Goal: Task Accomplishment & Management: Manage account settings

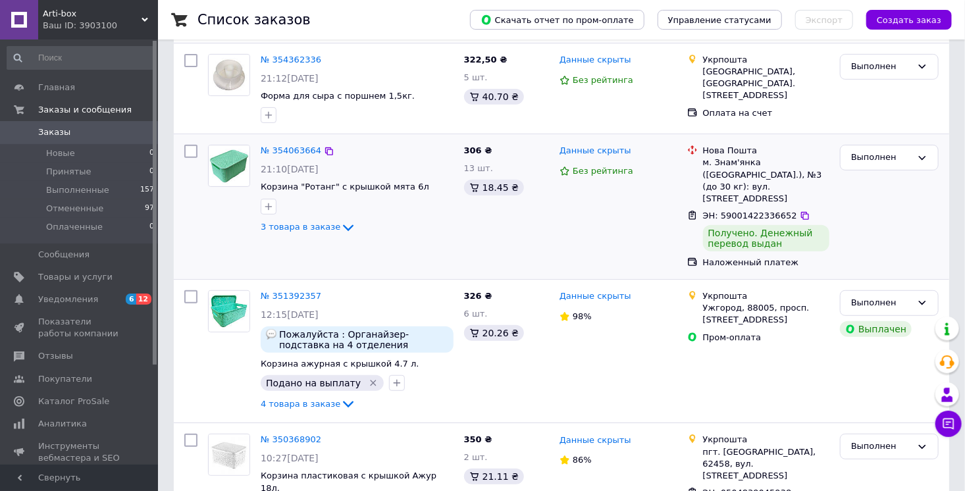
scroll to position [304, 0]
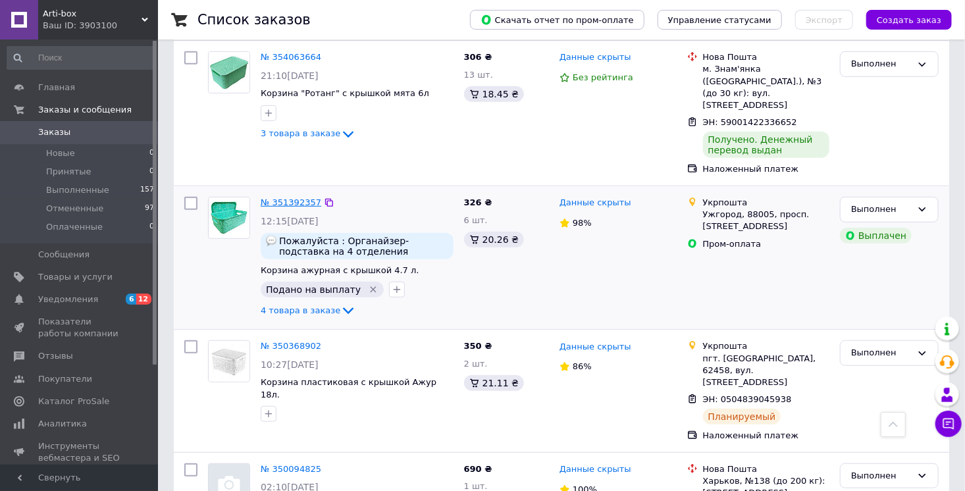
click at [280, 197] on link "№ 351392357" at bounding box center [291, 202] width 61 height 10
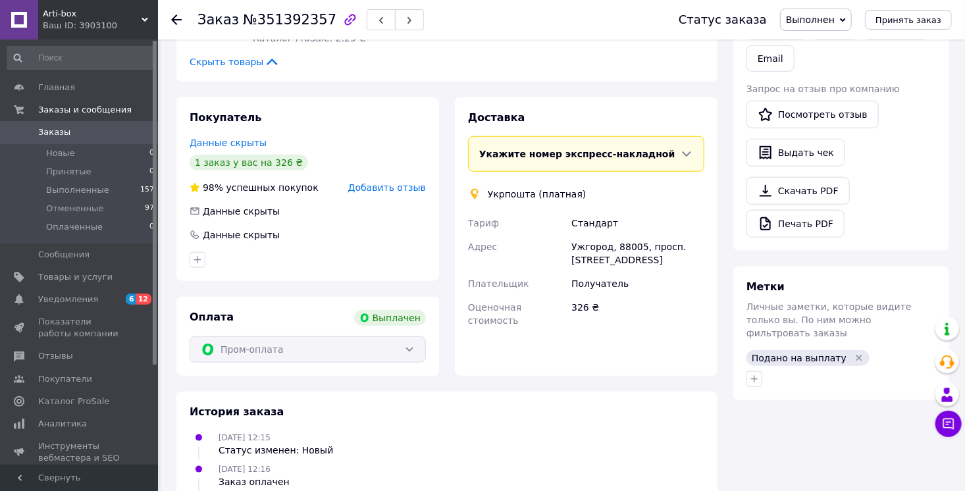
scroll to position [502, 0]
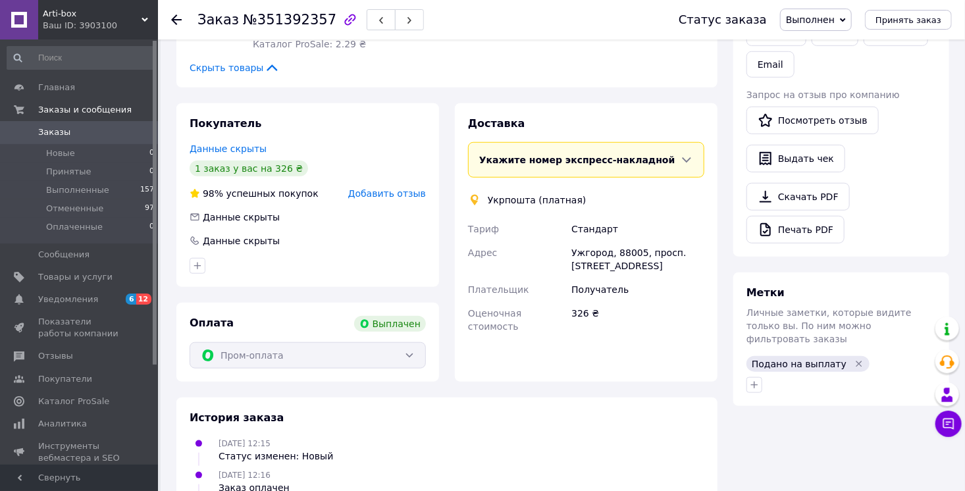
click at [690, 155] on icon at bounding box center [686, 159] width 13 height 13
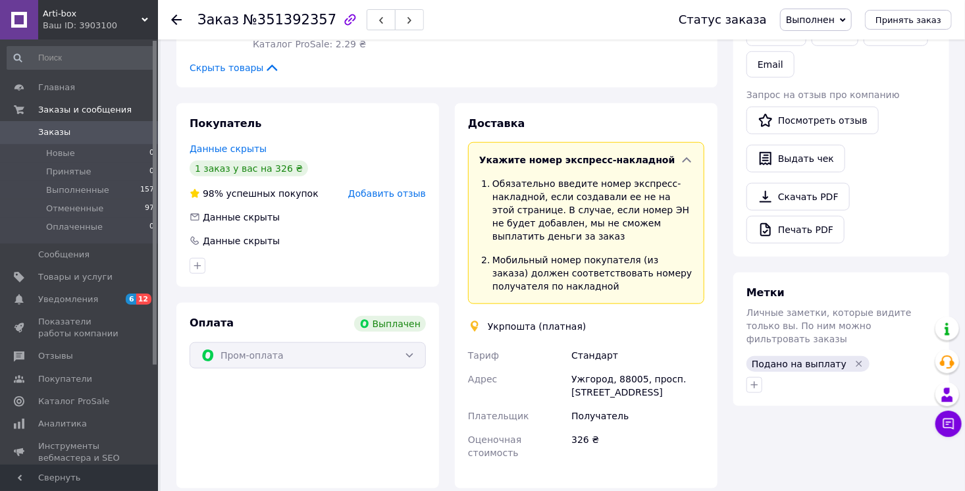
click at [690, 155] on icon at bounding box center [686, 159] width 13 height 13
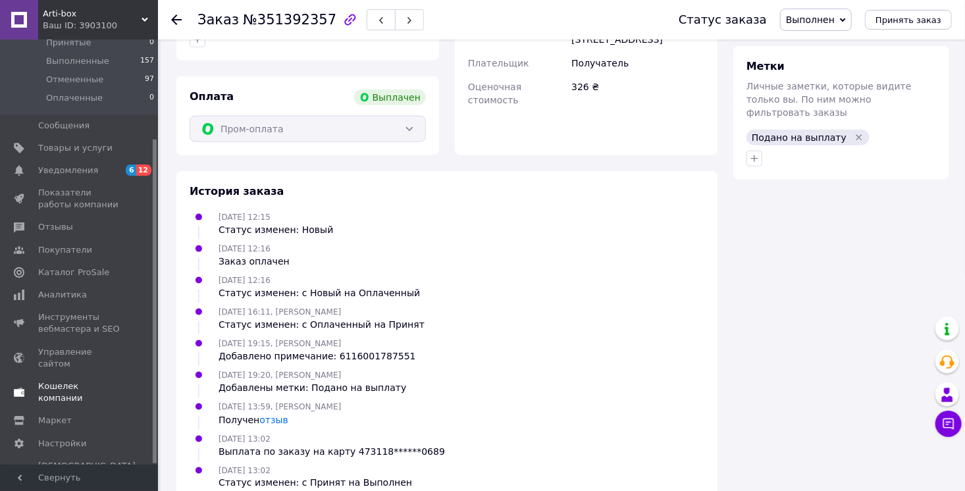
scroll to position [754, 0]
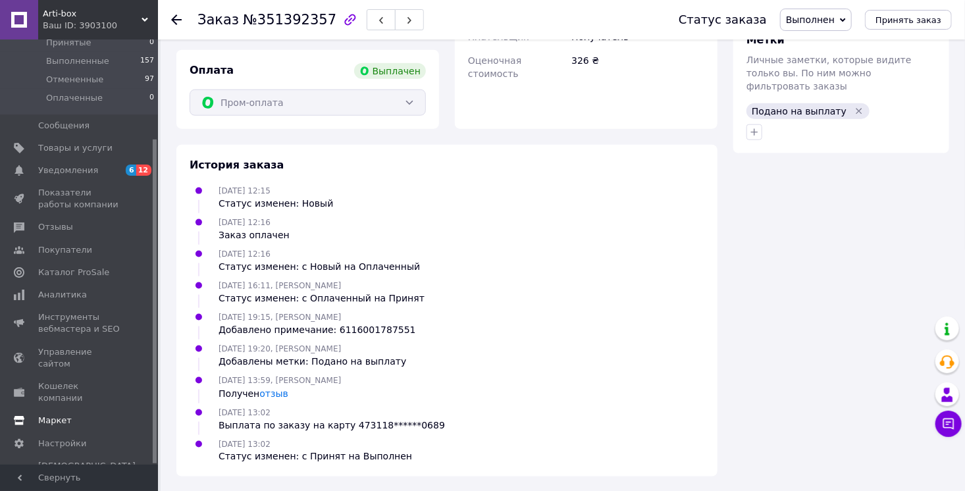
click at [57, 415] on span "Маркет" at bounding box center [55, 421] width 34 height 12
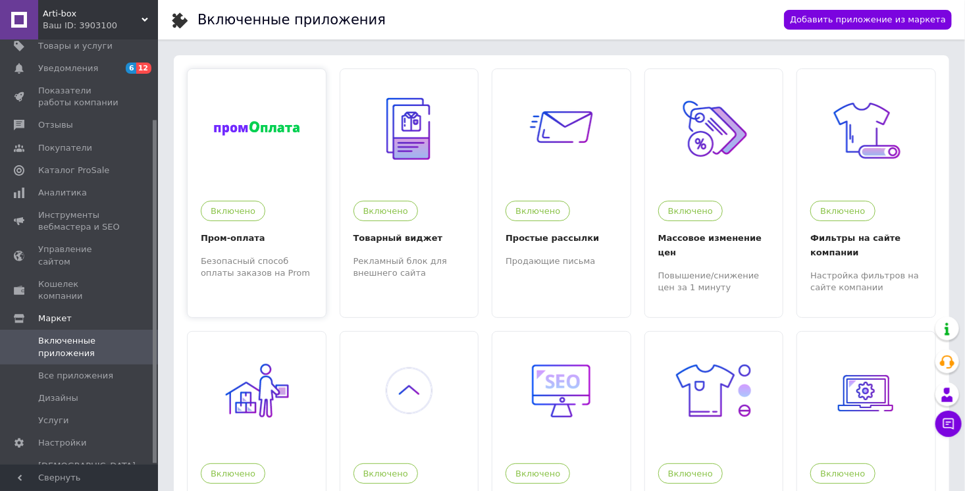
click at [269, 155] on div at bounding box center [257, 128] width 138 height 118
click at [57, 432] on link "Настройки" at bounding box center [81, 443] width 162 height 22
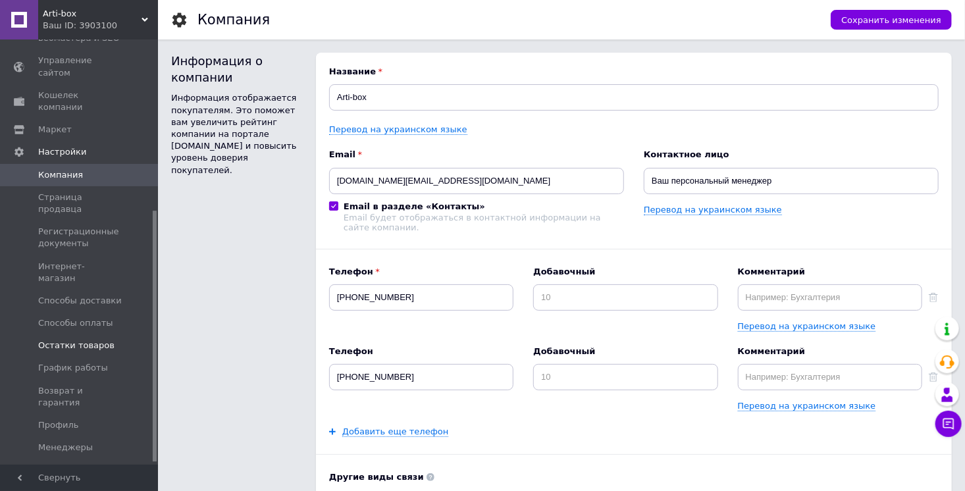
scroll to position [288, 0]
click at [87, 317] on span "Способы оплаты" at bounding box center [75, 323] width 75 height 12
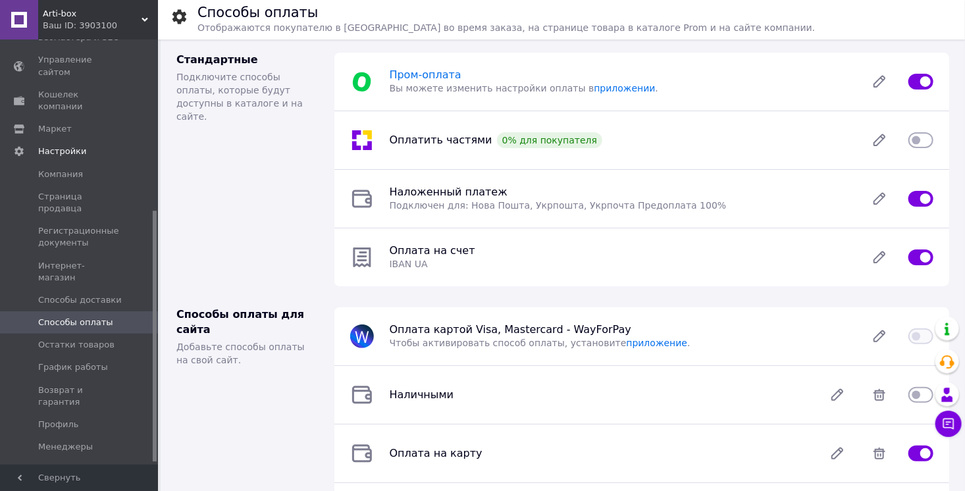
click at [429, 71] on span "Пром-оплата" at bounding box center [426, 74] width 72 height 13
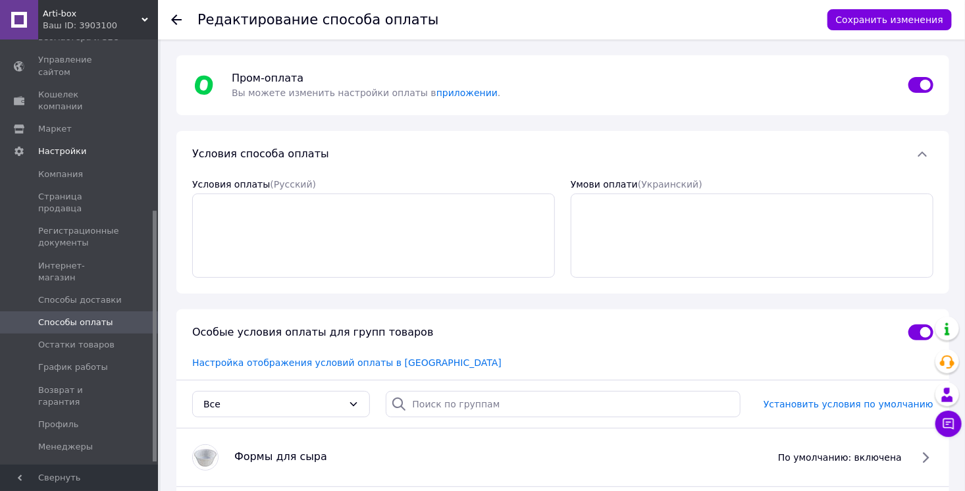
click at [176, 16] on icon at bounding box center [176, 19] width 11 height 11
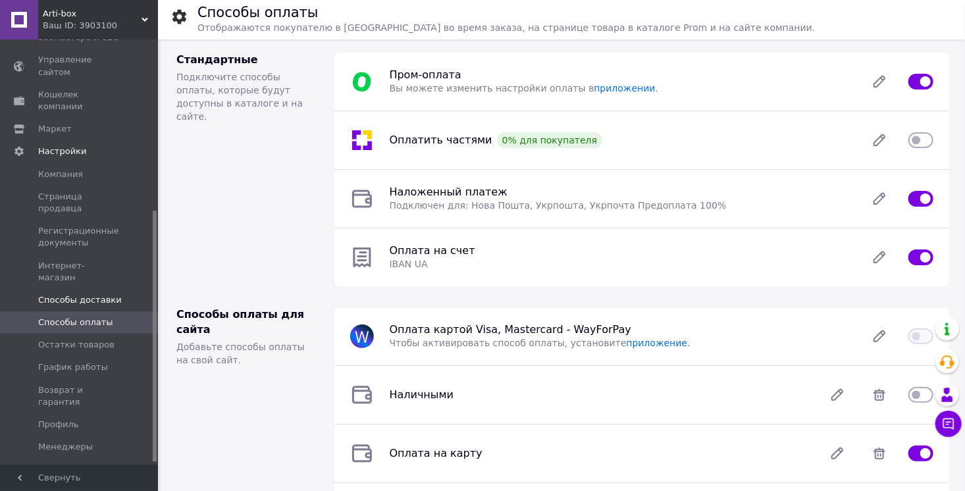
click at [101, 294] on span "Способы доставки" at bounding box center [80, 300] width 84 height 12
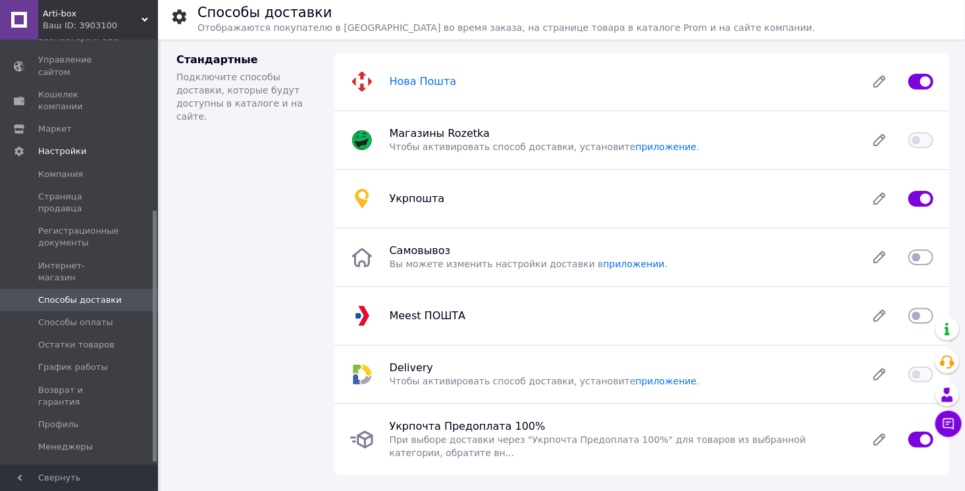
click at [436, 83] on span "Нова Пошта" at bounding box center [423, 81] width 67 height 13
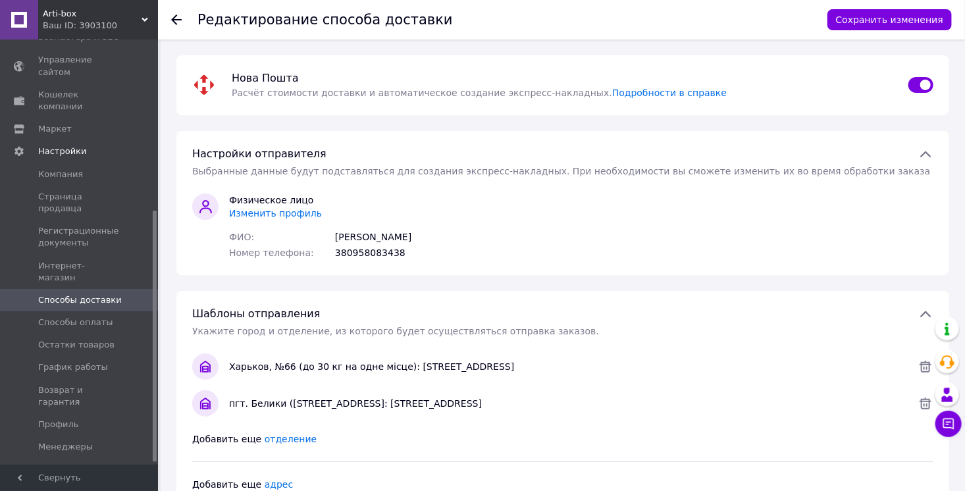
click at [178, 18] on icon at bounding box center [176, 19] width 11 height 11
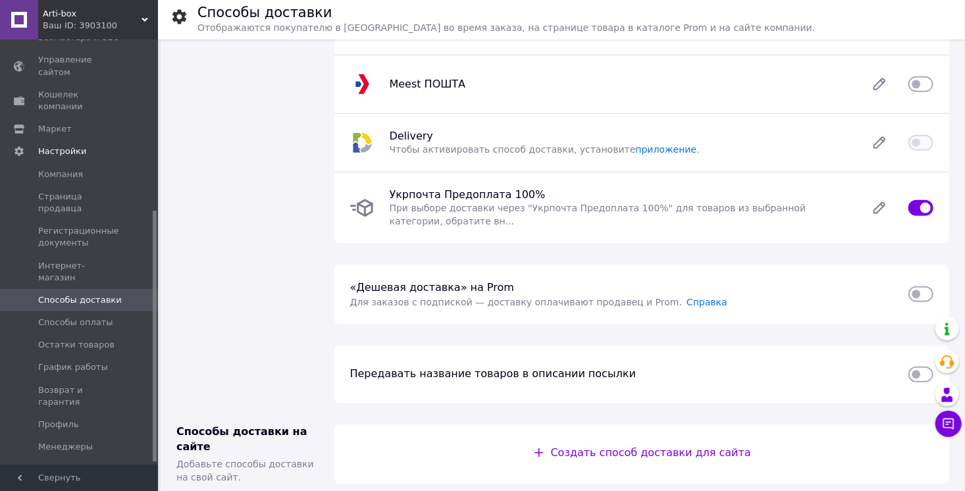
scroll to position [316, 0]
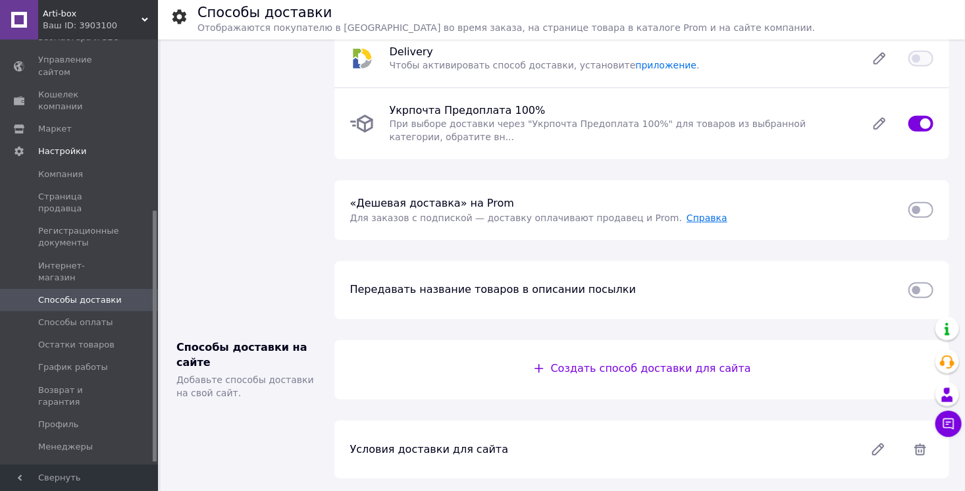
click at [687, 216] on link "Справка" at bounding box center [707, 218] width 41 height 11
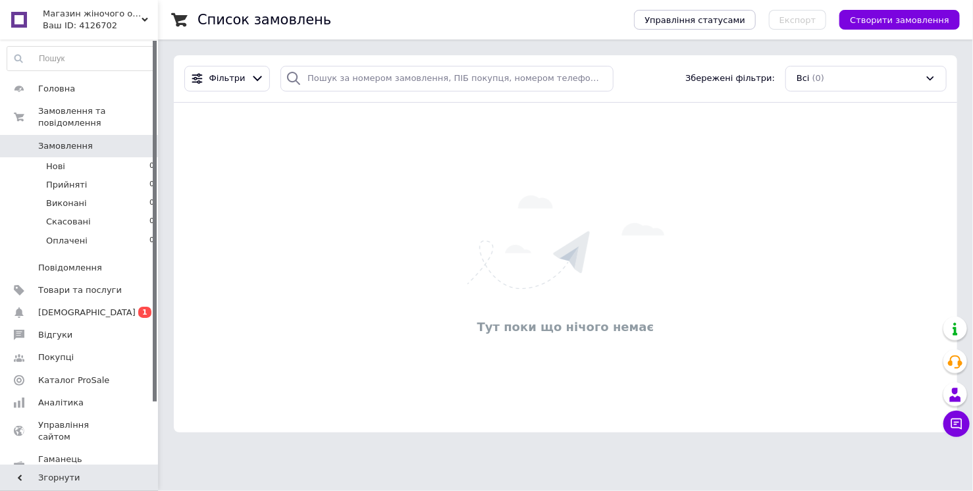
click at [916, 43] on div "Список замовлень Управління статусами Експорт Створити замовлення Фільтри Збере…" at bounding box center [565, 224] width 815 height 448
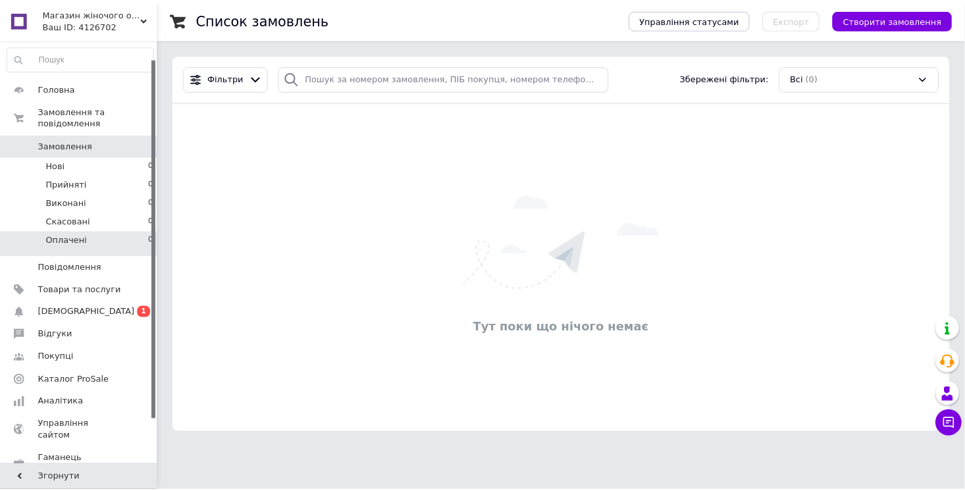
scroll to position [74, 0]
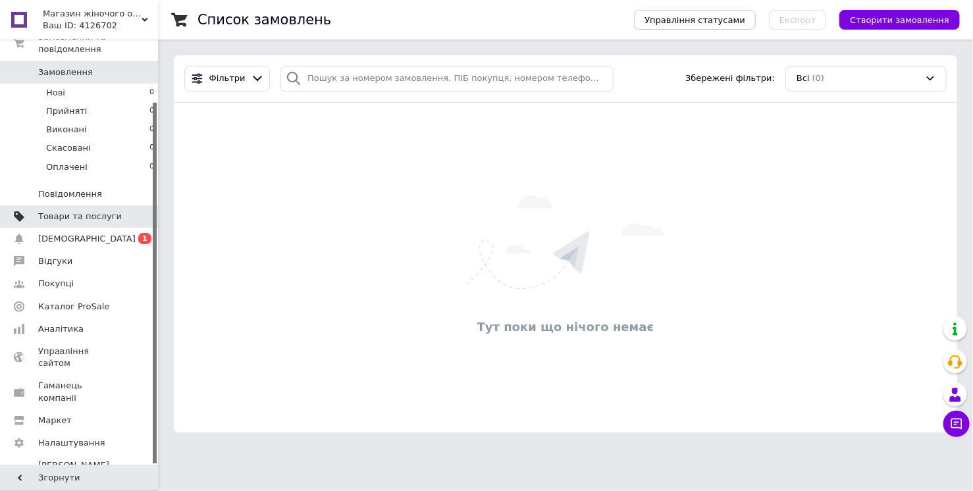
click at [85, 219] on span "Товари та послуги" at bounding box center [80, 217] width 84 height 12
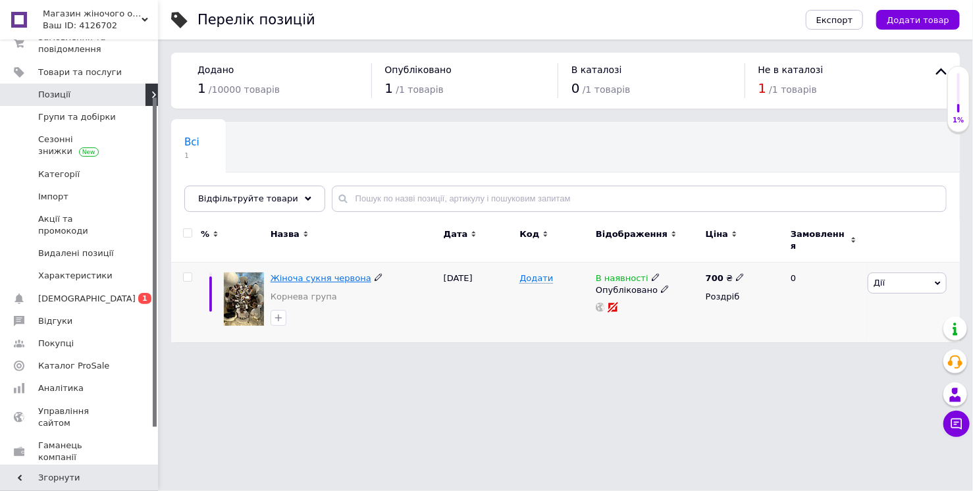
click at [353, 273] on span "Жіноча сукня червона" at bounding box center [321, 278] width 101 height 10
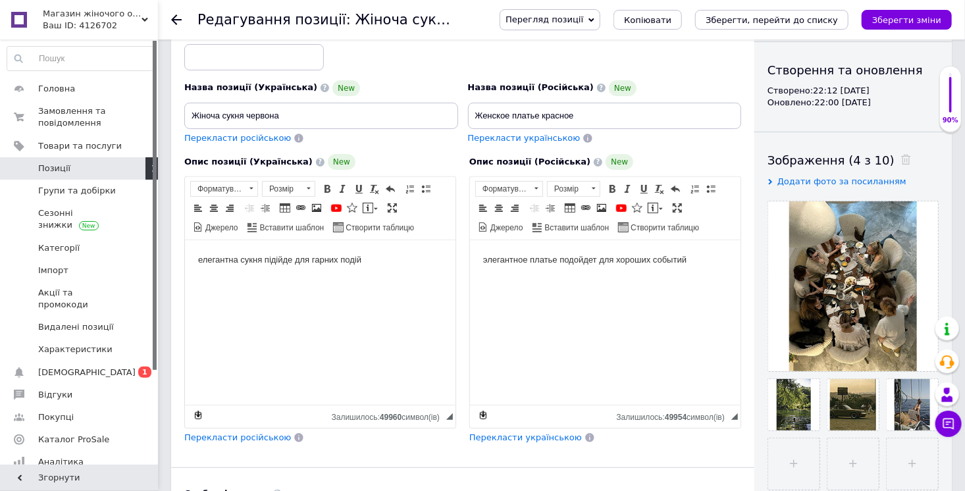
click at [65, 171] on span "Позиції" at bounding box center [54, 169] width 32 height 12
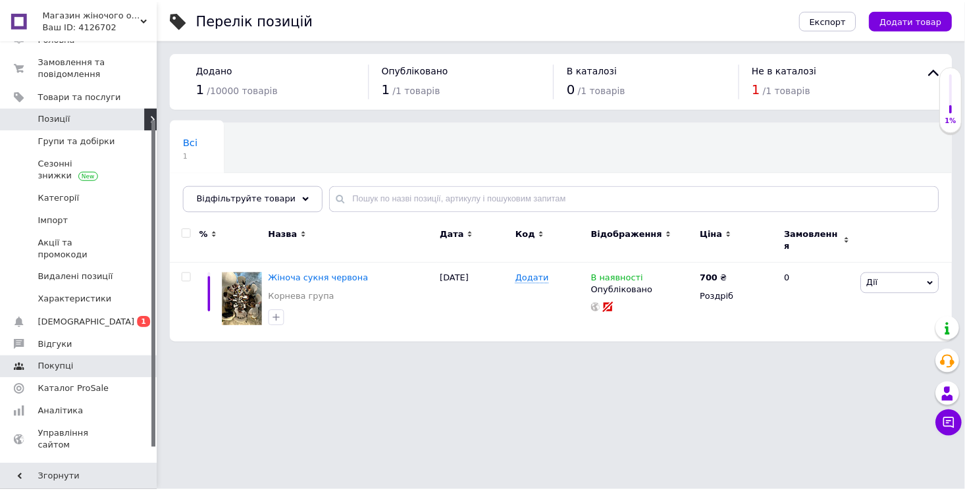
scroll to position [121, 0]
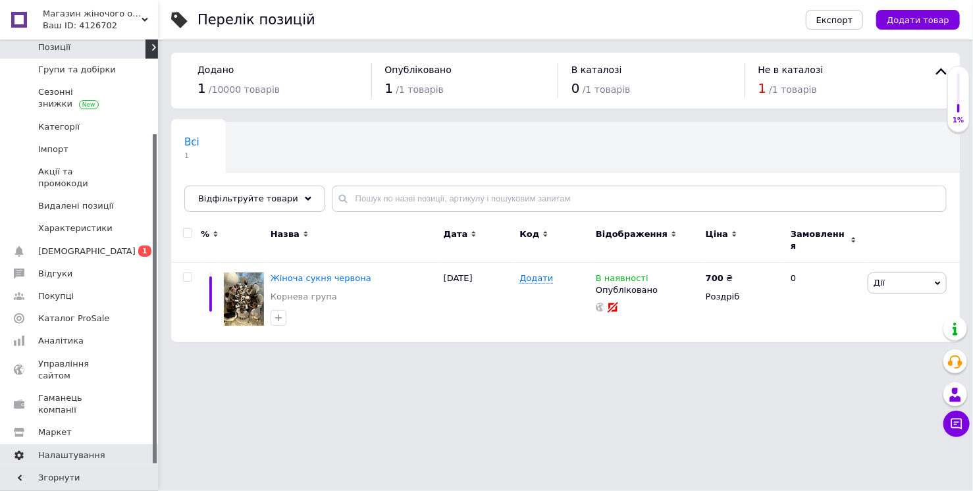
click at [78, 450] on span "Налаштування" at bounding box center [71, 456] width 67 height 12
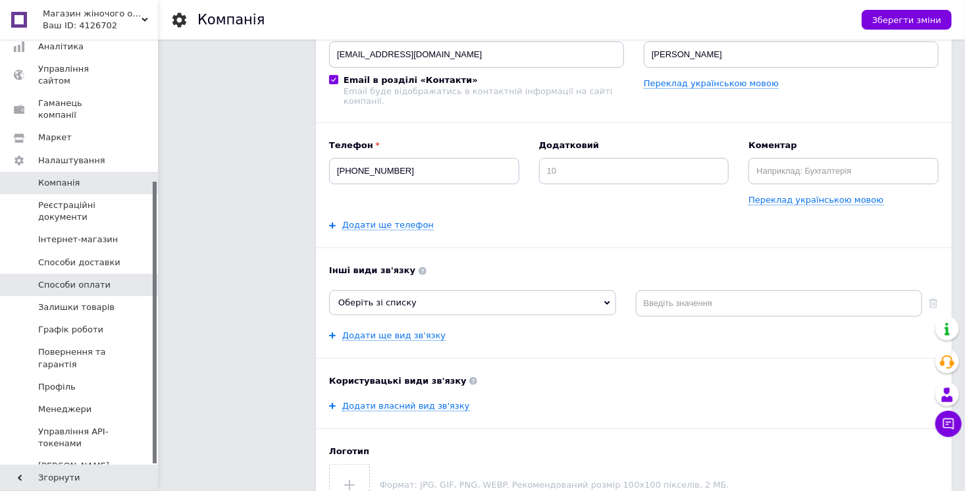
scroll to position [213, 0]
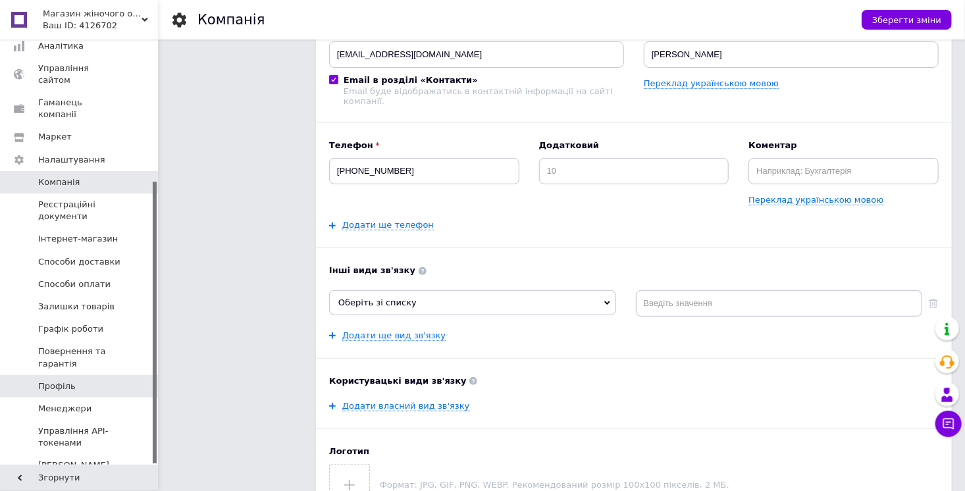
click at [78, 381] on span "Профіль" at bounding box center [80, 387] width 84 height 12
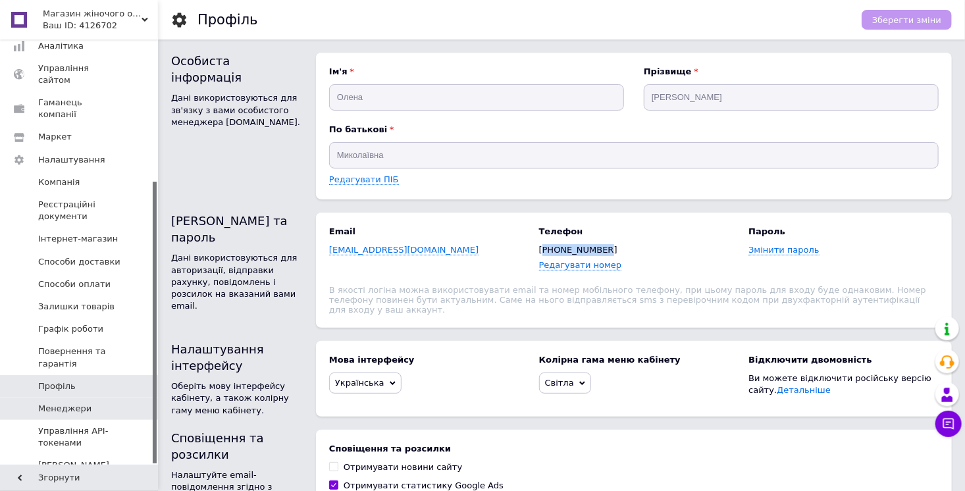
click at [80, 403] on span "Менеджери" at bounding box center [64, 409] width 53 height 12
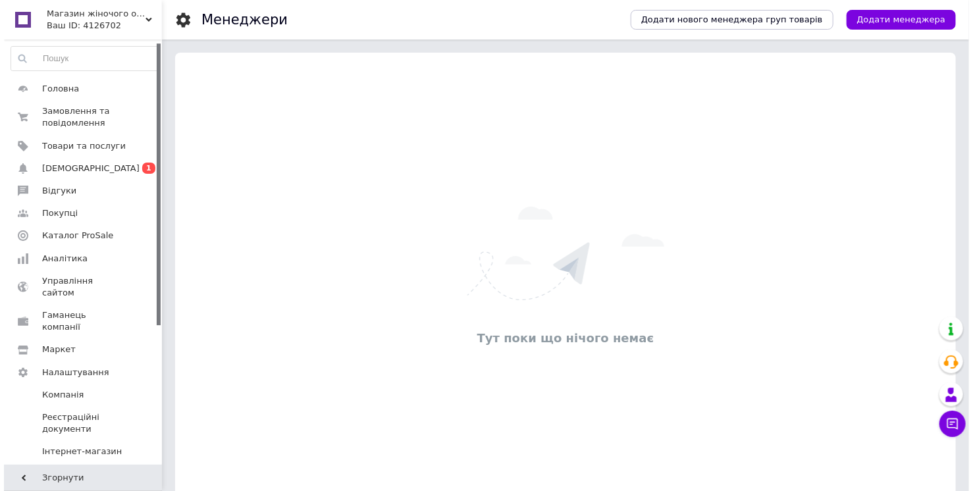
scroll to position [213, 0]
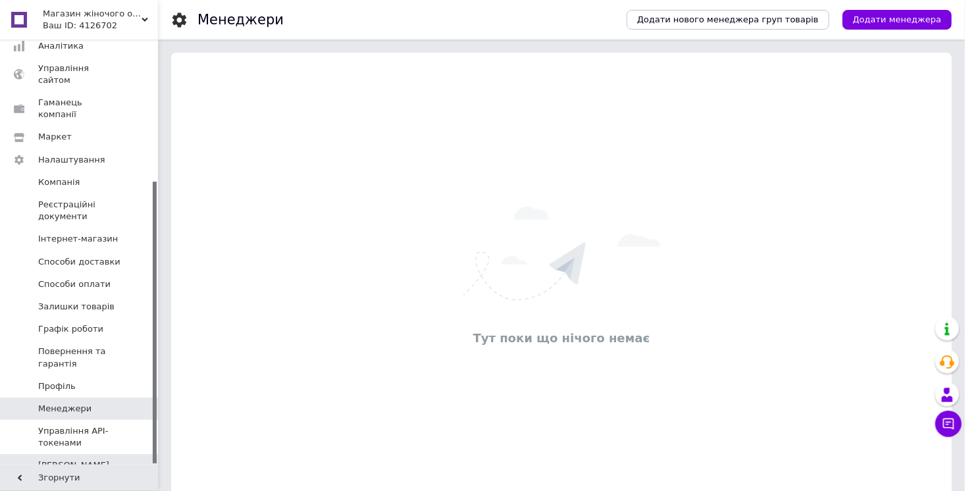
click at [84, 484] on div "Тестовий період" at bounding box center [80, 490] width 84 height 12
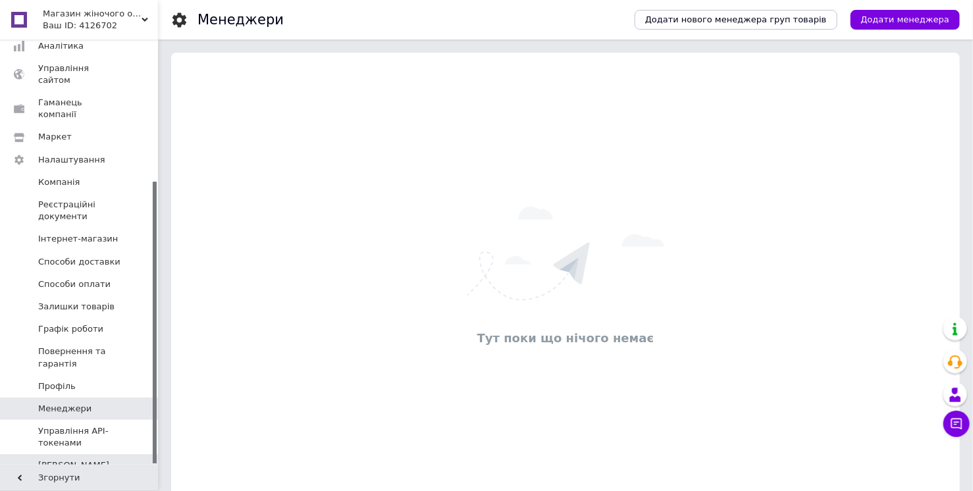
scroll to position [31, 0]
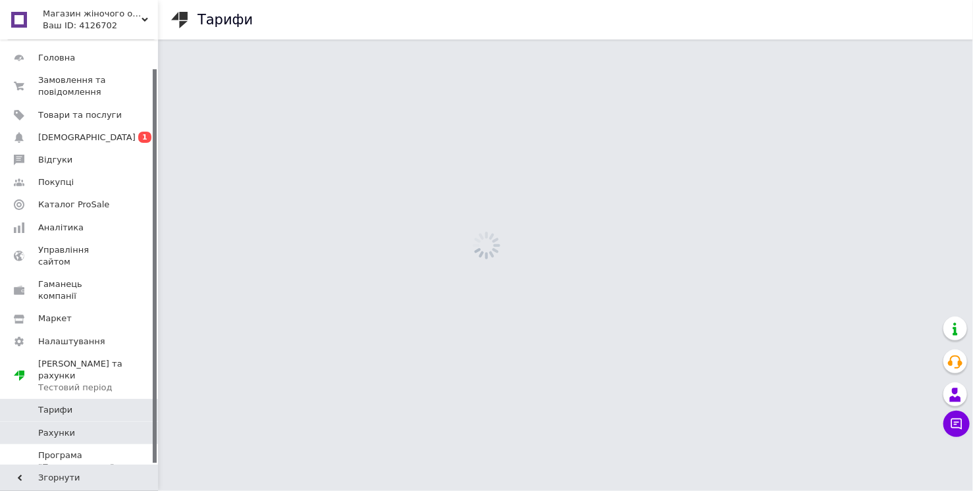
click at [82, 427] on span "Рахунки" at bounding box center [80, 433] width 84 height 12
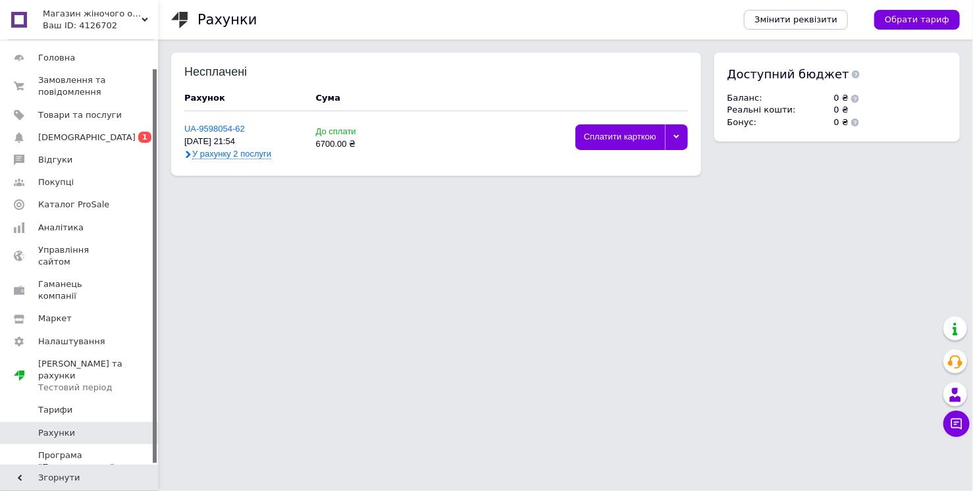
click at [678, 133] on div at bounding box center [676, 137] width 23 height 26
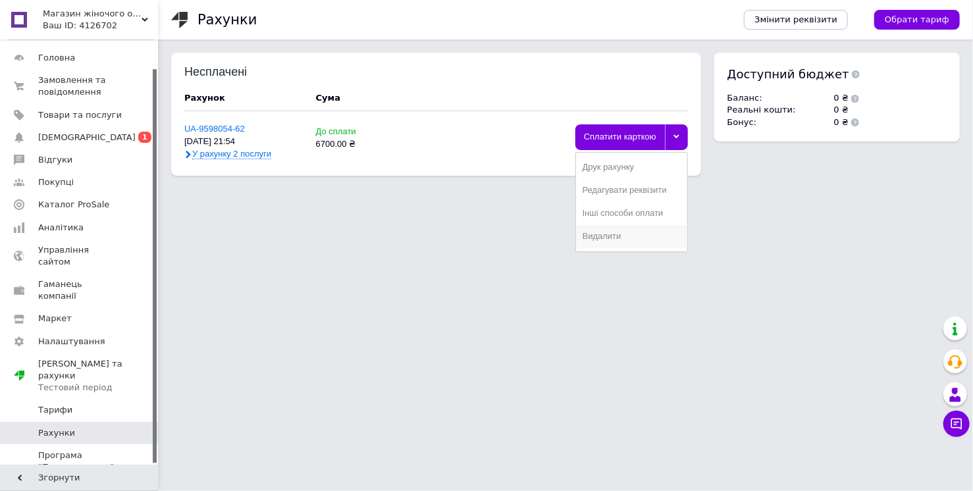
click at [621, 238] on div "Видалити" at bounding box center [632, 237] width 98 height 10
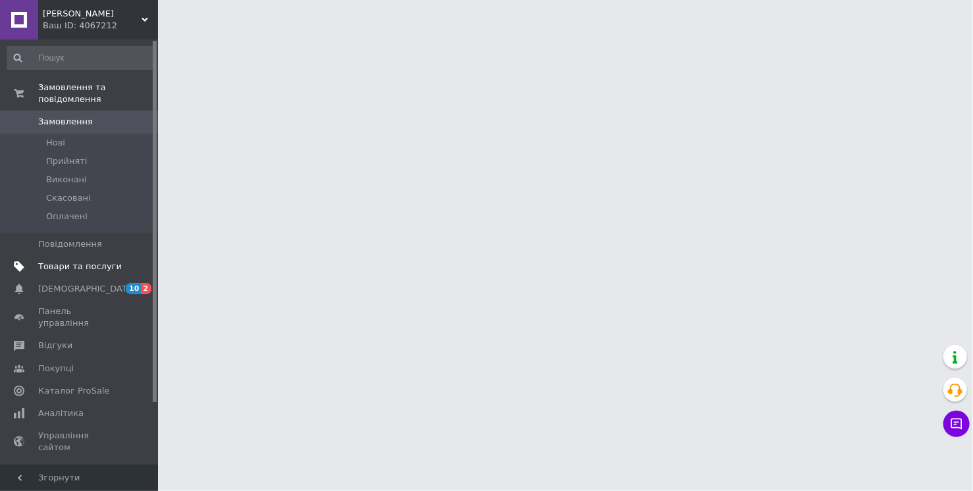
click at [101, 264] on span "Товари та послуги" at bounding box center [80, 267] width 84 height 12
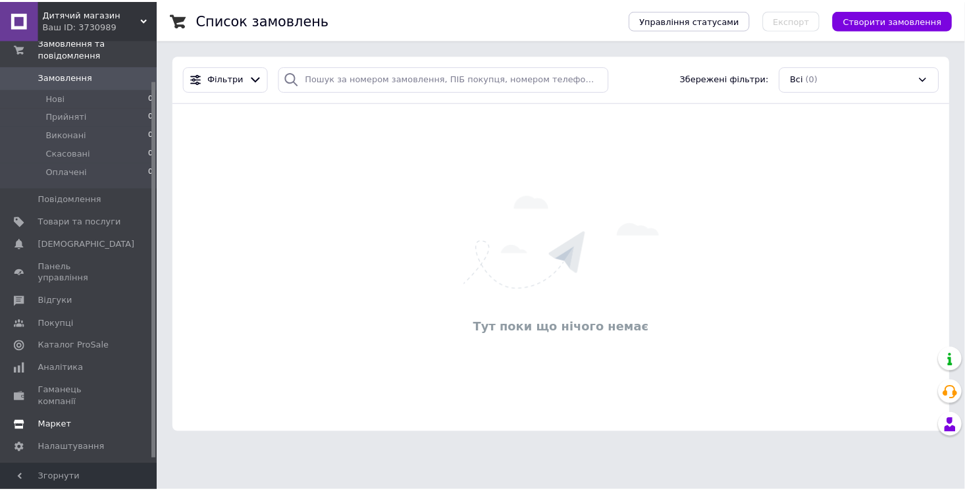
scroll to position [50, 0]
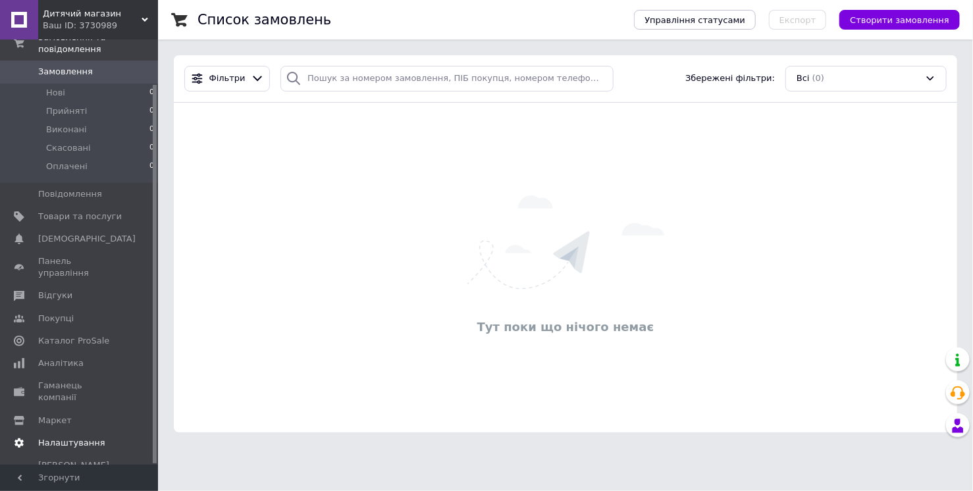
click at [92, 437] on span "Налаштування" at bounding box center [71, 443] width 67 height 12
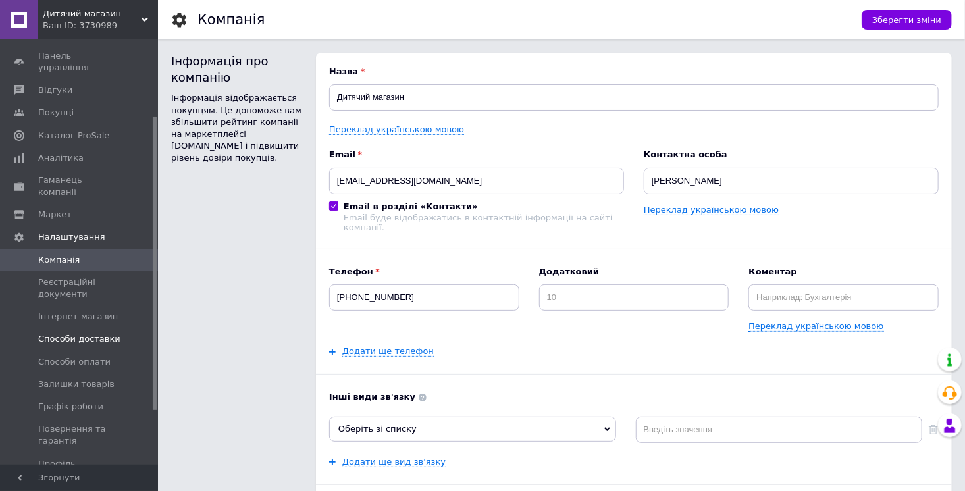
scroll to position [189, 0]
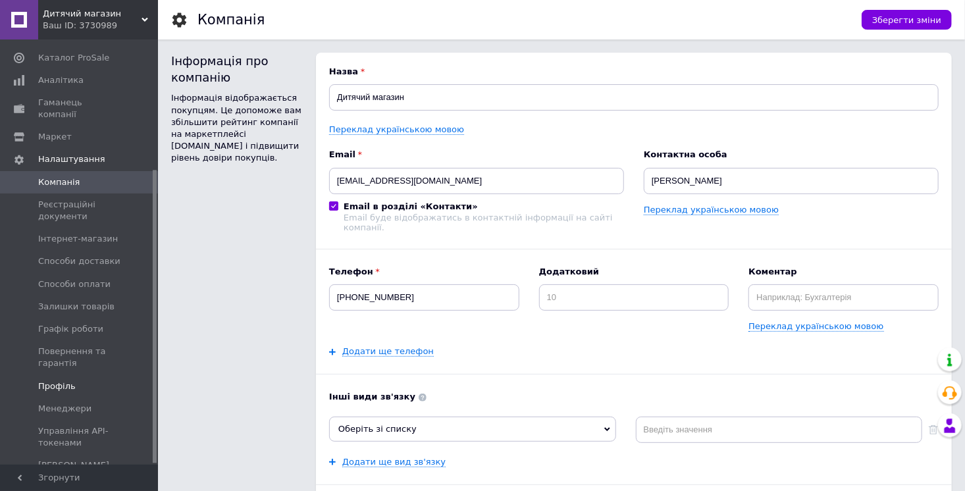
click at [80, 381] on span "Профіль" at bounding box center [80, 387] width 84 height 12
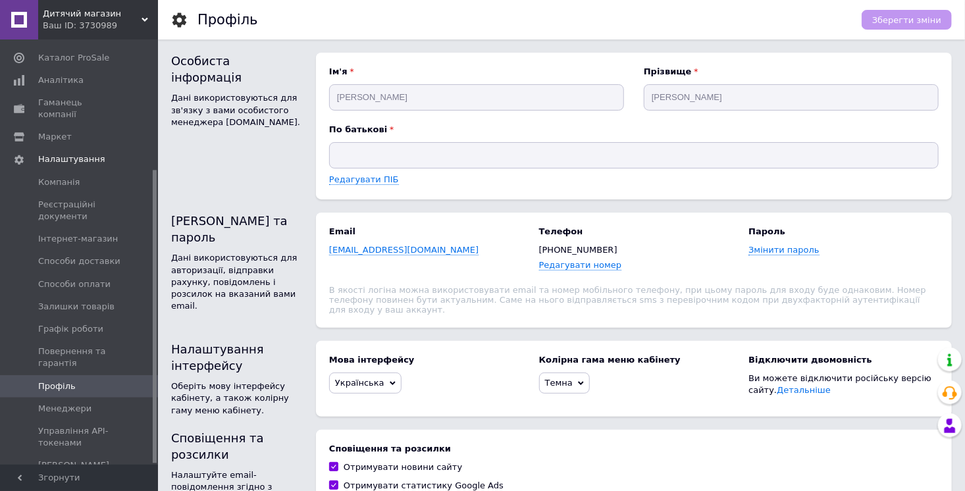
click at [111, 16] on span "Дитячий магазин" at bounding box center [92, 14] width 99 height 12
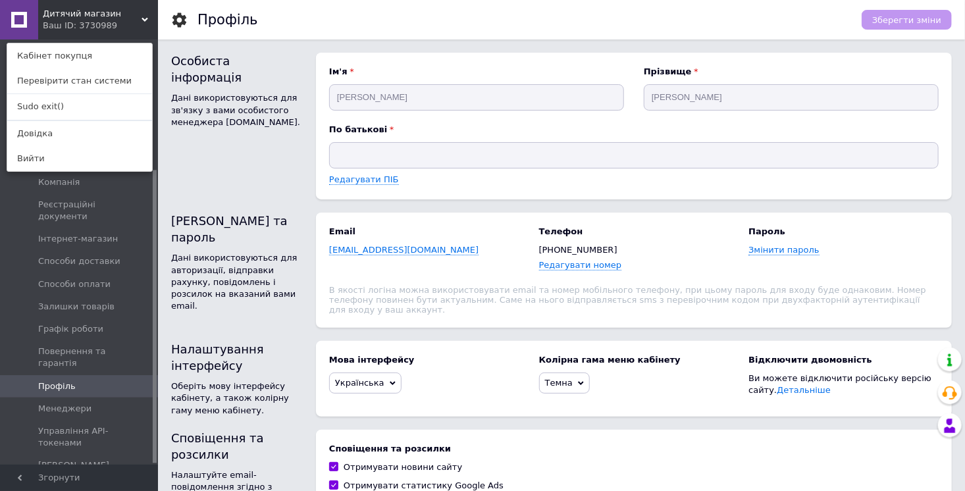
click at [111, 16] on span "Дитячий магазин" at bounding box center [92, 14] width 99 height 12
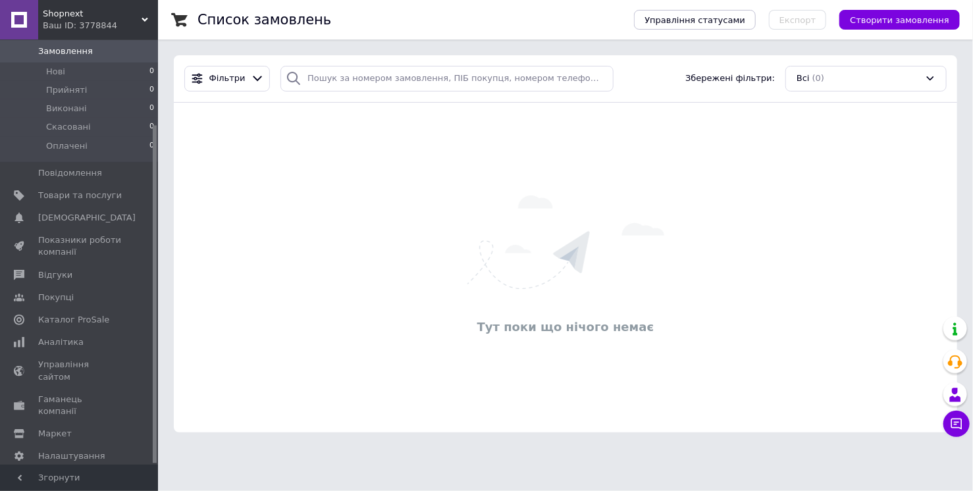
scroll to position [107, 0]
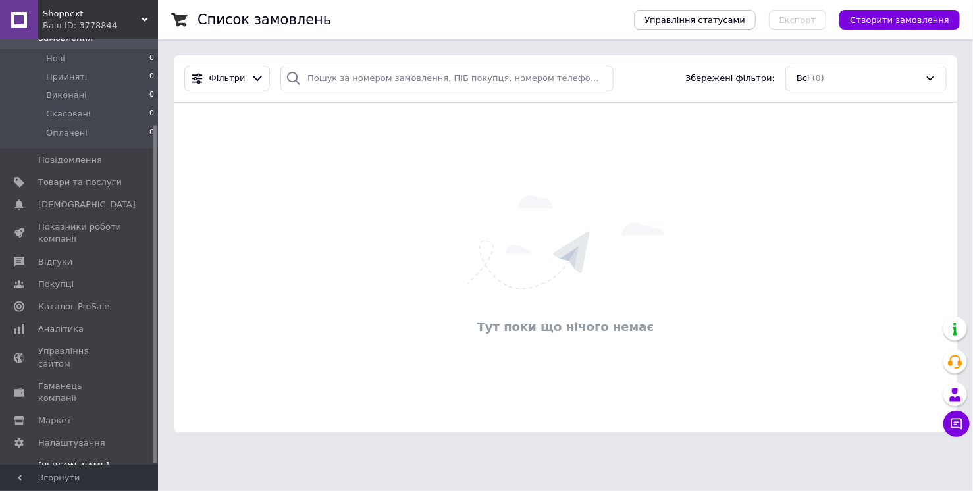
click at [81, 484] on div "Prom мікс 6 000" at bounding box center [80, 490] width 84 height 12
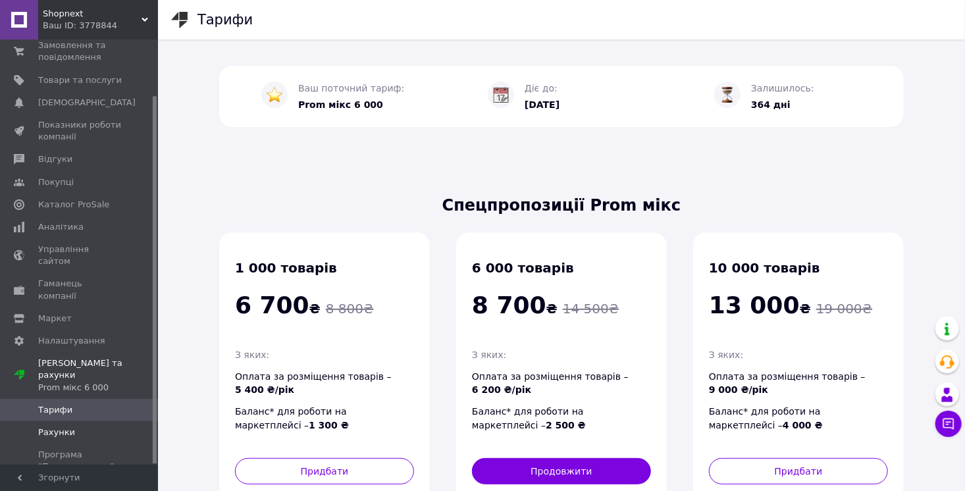
click at [61, 421] on link "Рахунки" at bounding box center [81, 432] width 162 height 22
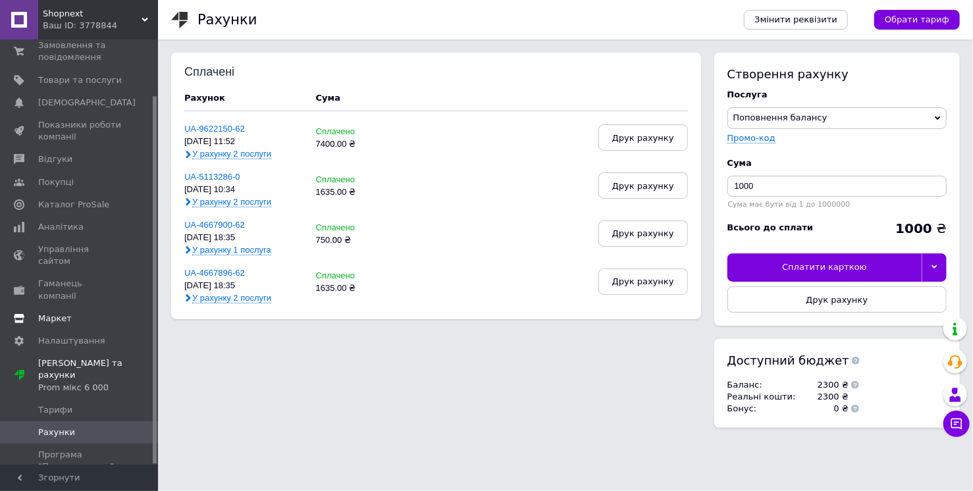
click at [63, 313] on span "Маркет" at bounding box center [55, 319] width 34 height 12
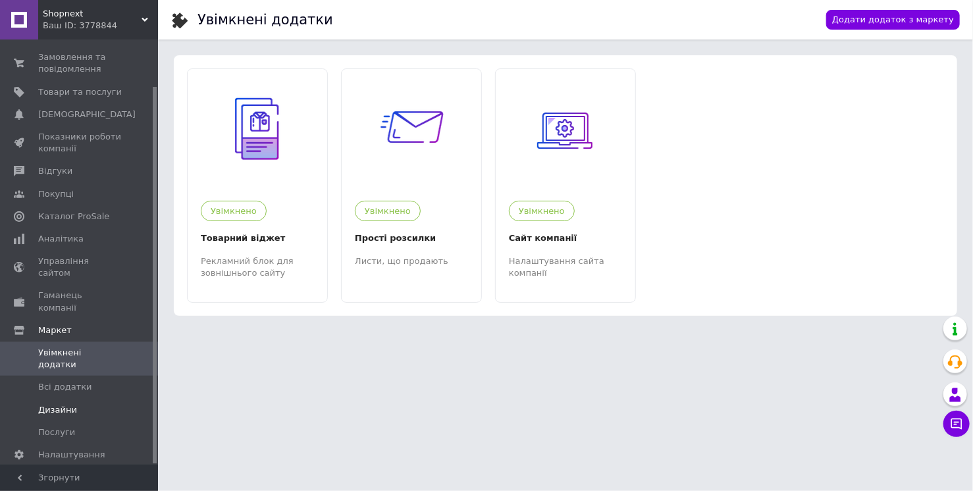
click at [59, 404] on span "Дизайни" at bounding box center [57, 410] width 39 height 12
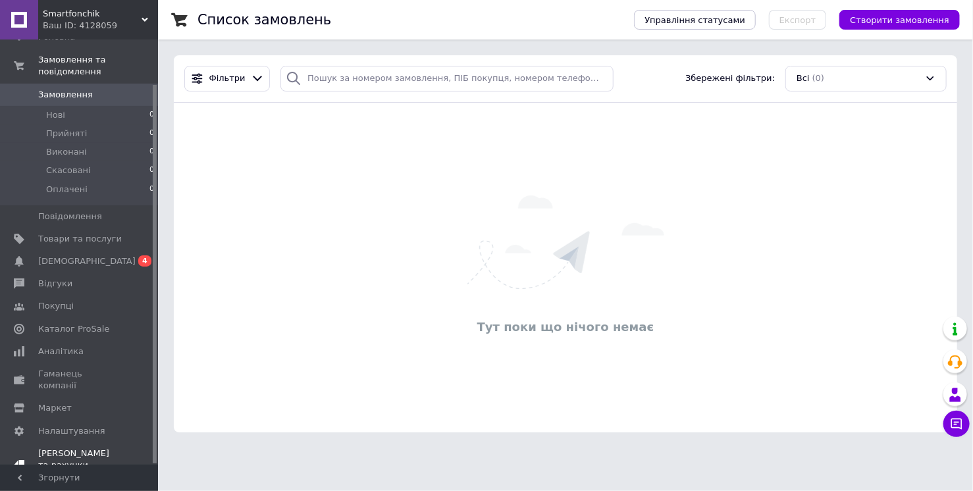
click at [82, 448] on span "[DEMOGRAPHIC_DATA] та рахунки Тестовий період" at bounding box center [80, 466] width 84 height 36
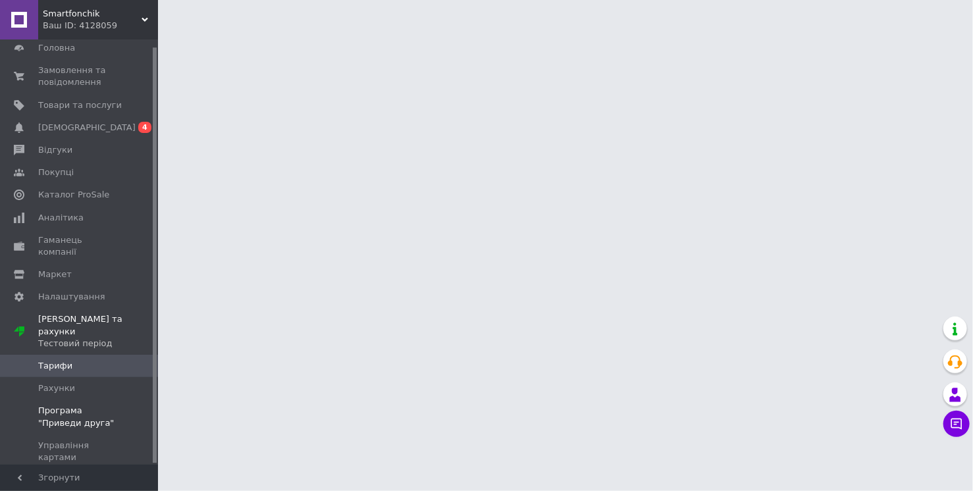
scroll to position [7, 0]
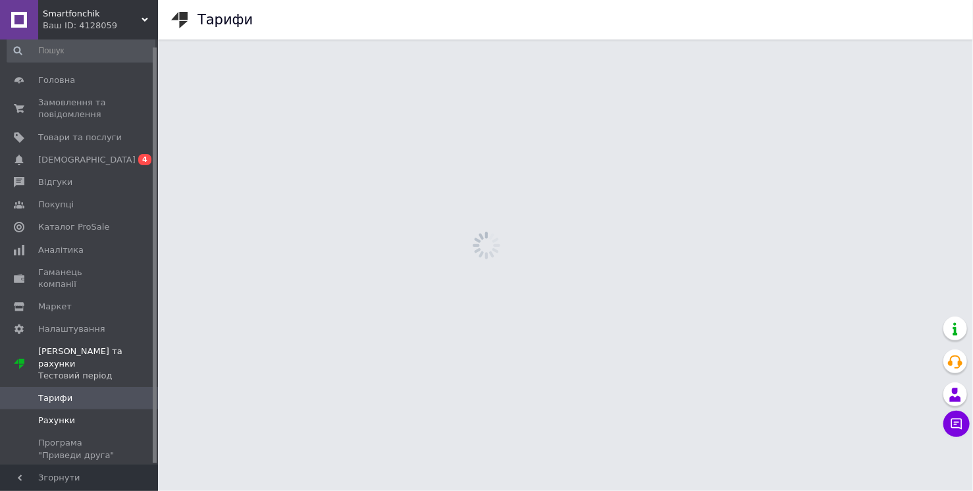
click at [76, 415] on span "Рахунки" at bounding box center [80, 421] width 84 height 12
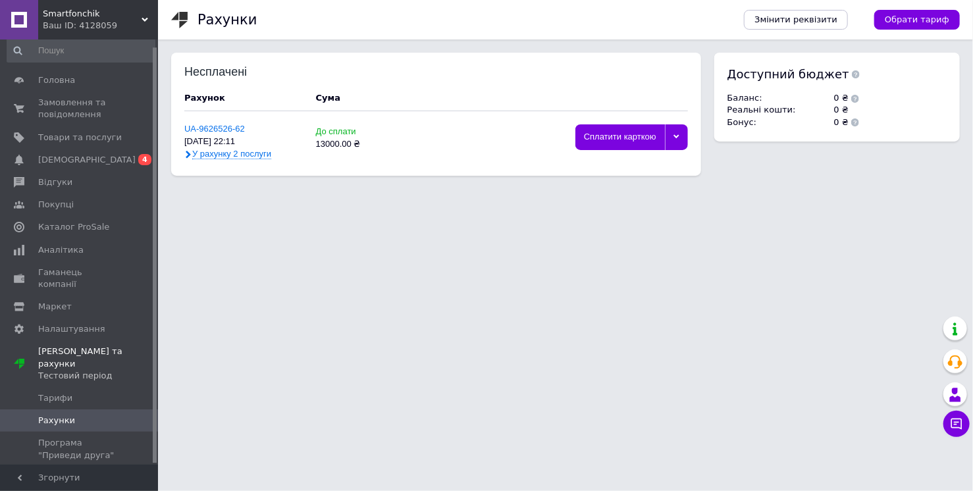
click at [678, 137] on icon at bounding box center [677, 137] width 6 height 4
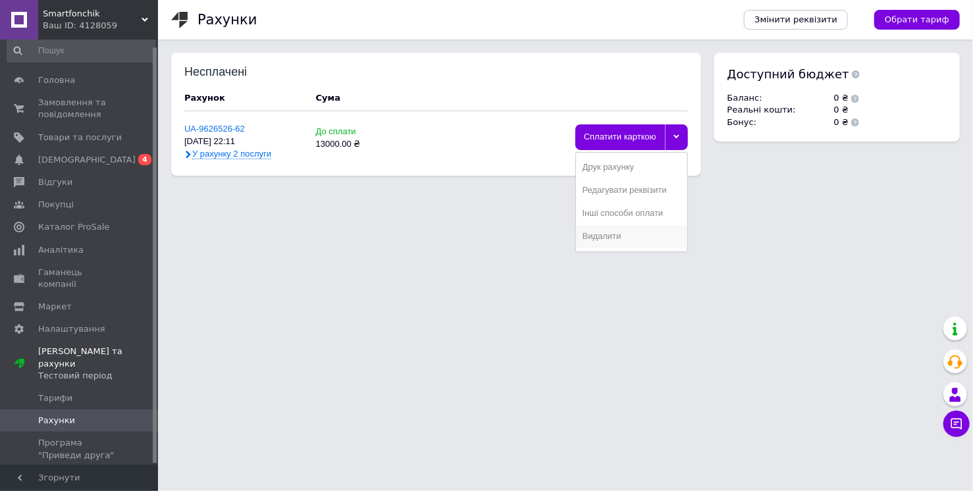
click at [624, 240] on div "Видалити" at bounding box center [632, 237] width 98 height 10
